Goal: Task Accomplishment & Management: Manage account settings

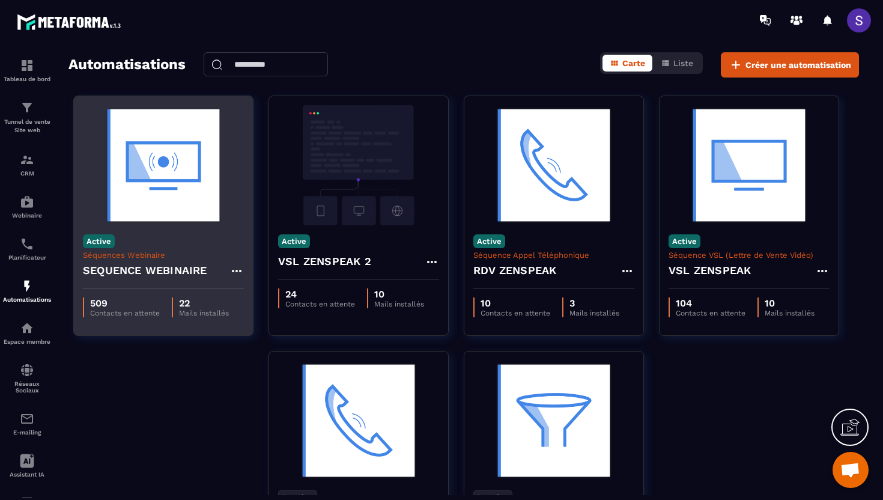
click at [130, 225] on div "Active Séquences Webinaire SEQUENCE WEBINAIRE" at bounding box center [163, 256] width 179 height 63
click at [109, 299] on p "509" at bounding box center [125, 302] width 70 height 11
click at [118, 232] on div "Active Séquences Webinaire SEQUENCE WEBINAIRE" at bounding box center [163, 256] width 179 height 63
click at [124, 276] on h4 "SEQUENCE WEBINAIRE" at bounding box center [145, 270] width 124 height 17
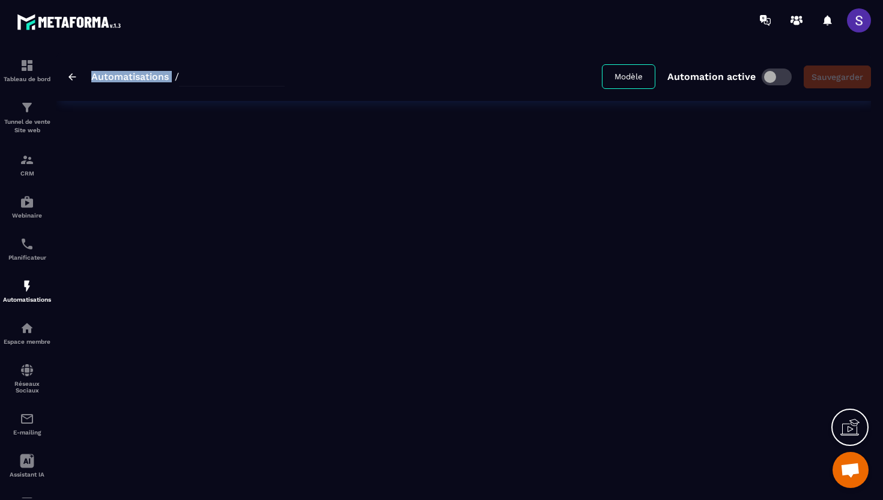
click at [124, 276] on div "Automatisations / Modèle Automation active Sauvegarder" at bounding box center [463, 269] width 815 height 434
type input "**********"
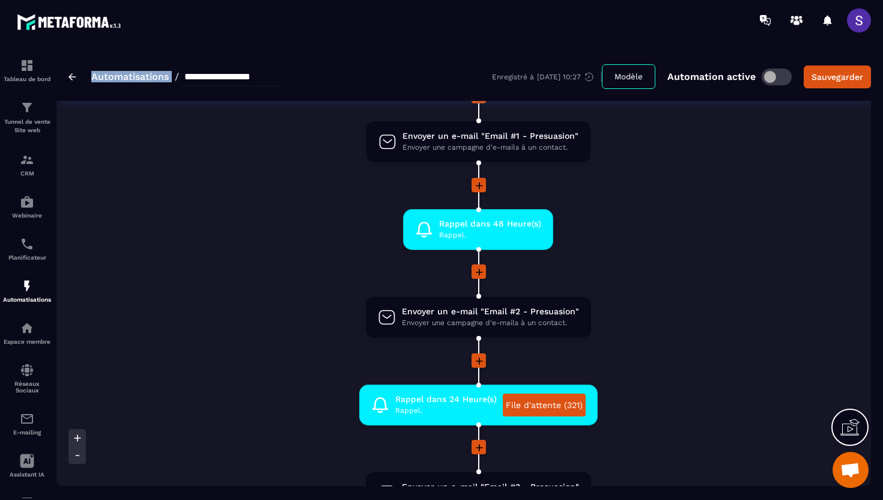
scroll to position [326, 0]
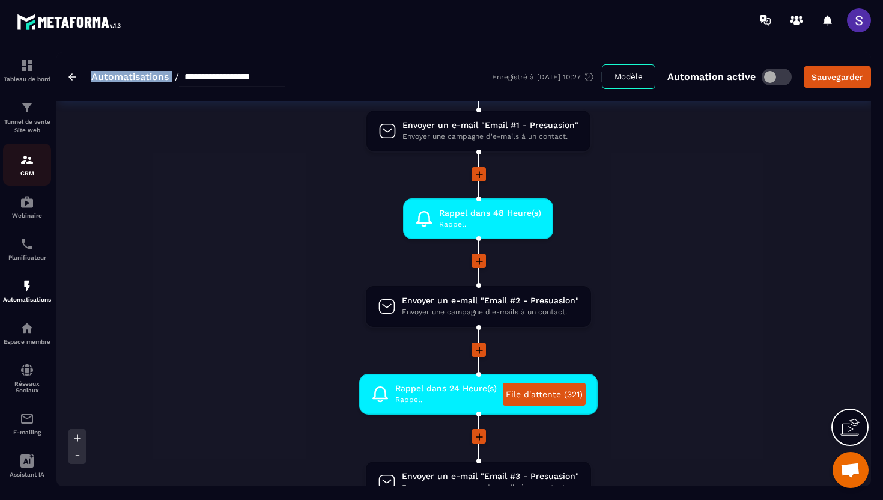
click at [25, 167] on img at bounding box center [27, 160] width 14 height 14
